Goal: Task Accomplishment & Management: Manage account settings

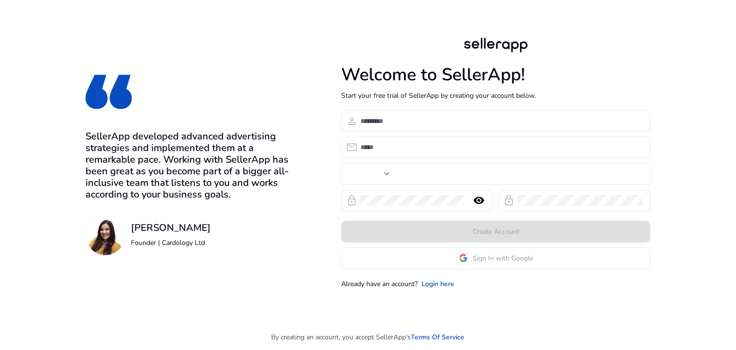
type input "***"
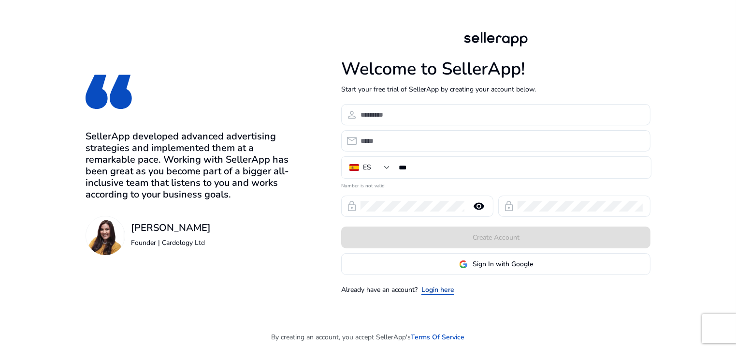
click at [447, 287] on link "Login here" at bounding box center [438, 289] width 33 height 10
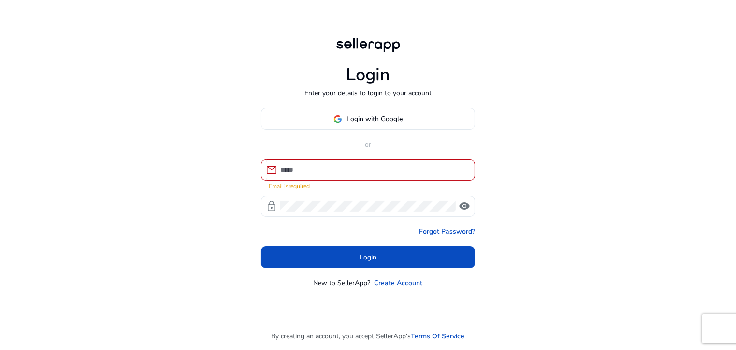
click at [376, 167] on div at bounding box center [373, 169] width 187 height 21
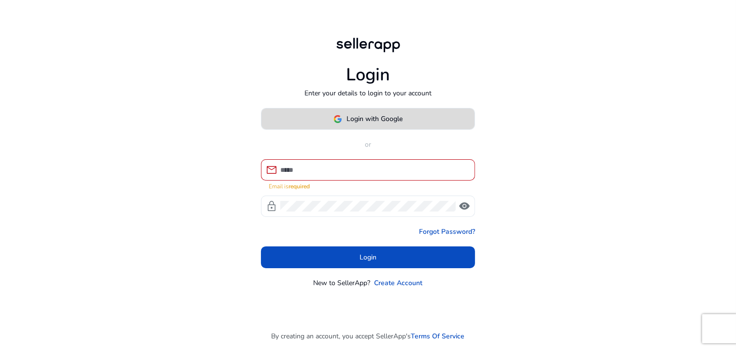
click at [402, 124] on span at bounding box center [368, 118] width 213 height 23
